Goal: Find specific page/section: Find specific page/section

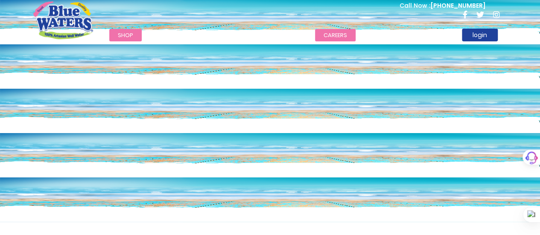
click at [329, 39] on link "careers" at bounding box center [335, 35] width 41 height 12
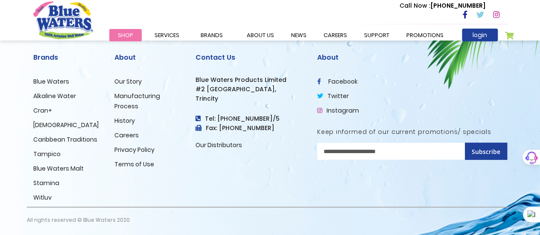
scroll to position [948, 0]
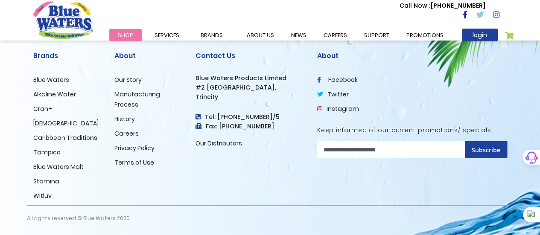
click at [131, 134] on link "Careers" at bounding box center [126, 133] width 24 height 9
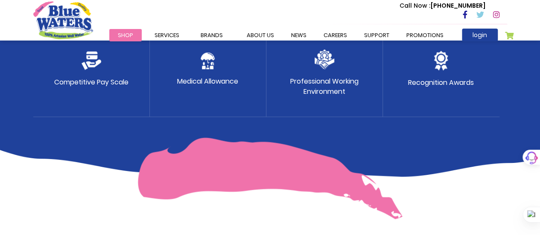
scroll to position [520, 0]
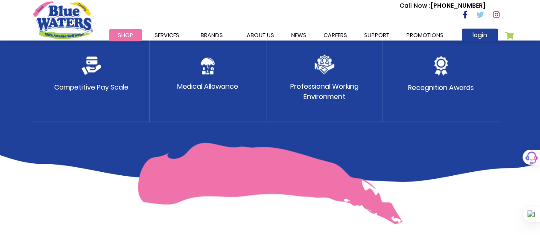
click at [466, 15] on icon at bounding box center [465, 15] width 5 height 8
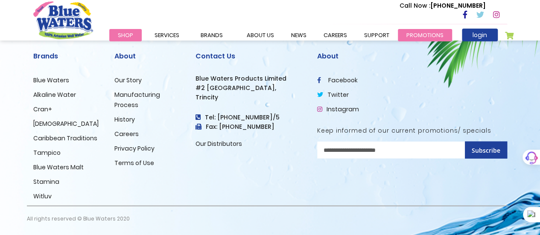
scroll to position [948, 0]
